Goal: Task Accomplishment & Management: Manage account settings

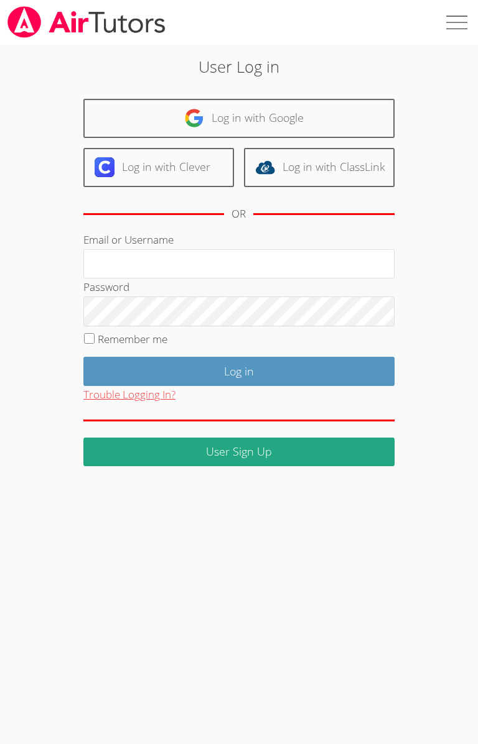
click at [120, 397] on button "Trouble Logging In?" at bounding box center [129, 395] width 92 height 18
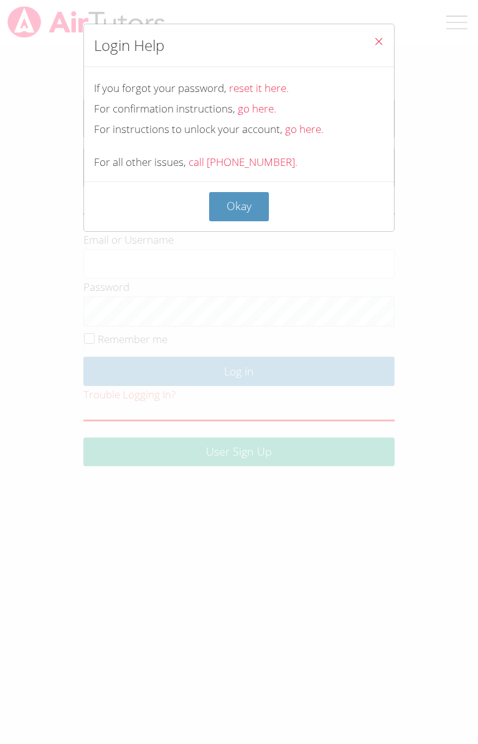
drag, startPoint x: 124, startPoint y: 393, endPoint x: 132, endPoint y: 394, distance: 7.5
click at [132, 394] on div "Login Help If you forgot your password, reset it here. For confirmation instruc…" at bounding box center [239, 372] width 478 height 744
